Goal: Information Seeking & Learning: Learn about a topic

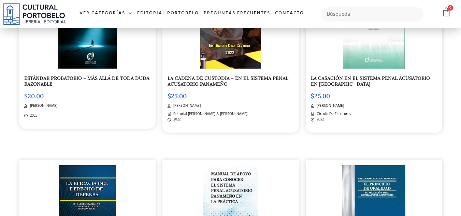
scroll to position [273, 0]
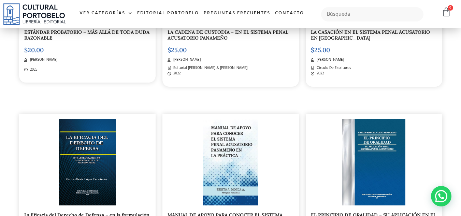
click at [241, 138] on img at bounding box center [231, 162] width 56 height 86
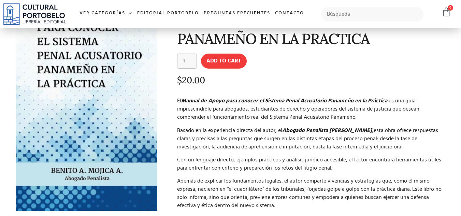
scroll to position [68, 0]
drag, startPoint x: 176, startPoint y: 99, endPoint x: 185, endPoint y: 100, distance: 9.2
click at [185, 100] on div "MANUAL DE APOYO PARA CONOCER EL SISTEMA PENAL ACUSATORIO PANAMEÑO EN LA PRACTIC…" at bounding box center [305, 123] width 288 height 270
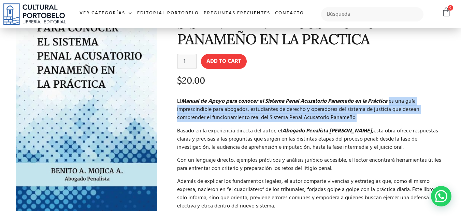
drag, startPoint x: 392, startPoint y: 102, endPoint x: 397, endPoint y: 116, distance: 14.3
click at [397, 116] on p "El Manual de Apoyo para conocer el Sistema Penal Acusatorio Panameño en la Prác…" at bounding box center [310, 109] width 267 height 25
copy p "es una guía imprescindible para abogados, estudiantes de derecho y operadores d…"
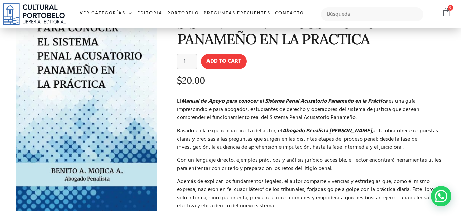
click at [238, 131] on p "Basado en la experiencia directa del autor, el Abogado Penalista [PERSON_NAME],…" at bounding box center [310, 139] width 267 height 25
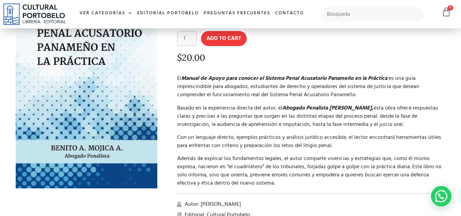
scroll to position [102, 0]
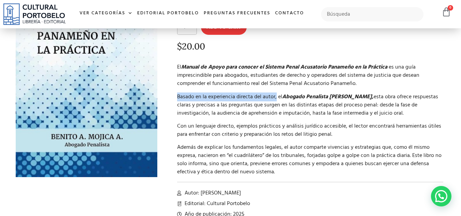
drag, startPoint x: 177, startPoint y: 96, endPoint x: 276, endPoint y: 96, distance: 98.3
click at [276, 96] on p "Basado en la experiencia directa del autor, el Abogado Penalista [PERSON_NAME],…" at bounding box center [310, 105] width 267 height 25
copy p "Basado en la experiencia directa del autor,"
drag, startPoint x: 380, startPoint y: 98, endPoint x: 428, endPoint y: 111, distance: 49.5
click at [428, 111] on p "Basado en la experiencia directa del autor, el Abogado Penalista [PERSON_NAME],…" at bounding box center [310, 105] width 267 height 25
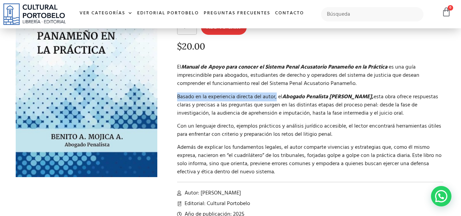
copy p "esta obra ofrece respuestas claras y precisas a las preguntas que surgen en las…"
click at [235, 135] on p "Con un lenguaje directo, ejemplos prácticos y análisis jurídico accesible, el l…" at bounding box center [310, 130] width 267 height 16
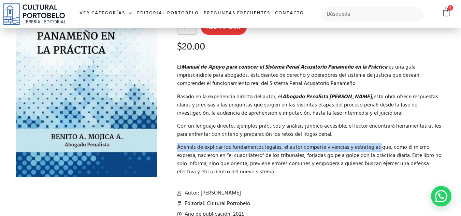
drag, startPoint x: 176, startPoint y: 148, endPoint x: 381, endPoint y: 147, distance: 204.8
click at [381, 147] on div "MANUAL DE APOYO PARA CONOCER EL SISTEMA PENAL ACUSATORIO PANAMEÑO EN LA PRACTIC…" at bounding box center [305, 89] width 288 height 270
copy p "Además de explicar los fundamentos legales, el autor comparte vivencias y estra…"
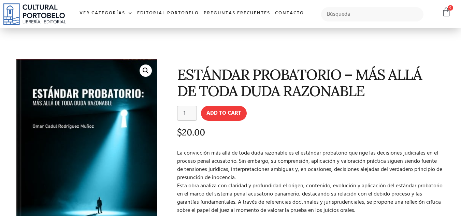
scroll to position [68, 0]
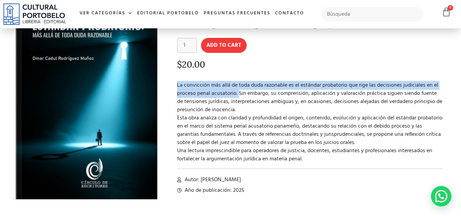
drag, startPoint x: 176, startPoint y: 85, endPoint x: 239, endPoint y: 95, distance: 62.9
click at [239, 95] on div "ESTÁNDAR PROBATORIO – MÁS ALLÁ DE TODA DUDA RAZONABLE ESTÁNDAR PROBATORIO - MÁS…" at bounding box center [305, 101] width 288 height 226
copy p "La convicción más allá de toda duda razonable es el estándar probatorio que rig…"
drag, startPoint x: 177, startPoint y: 119, endPoint x: 344, endPoint y: 140, distance: 168.5
click at [344, 140] on div "ESTÁNDAR PROBATORIO – MÁS ALLÁ DE TODA DUDA RAZONABLE ESTÁNDAR PROBATORIO - MÁS…" at bounding box center [305, 101] width 288 height 226
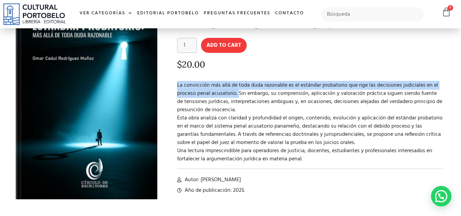
copy p "Esta obra analiza con claridad y profundidad el origen, contenido, evolución y …"
